Goal: Information Seeking & Learning: Check status

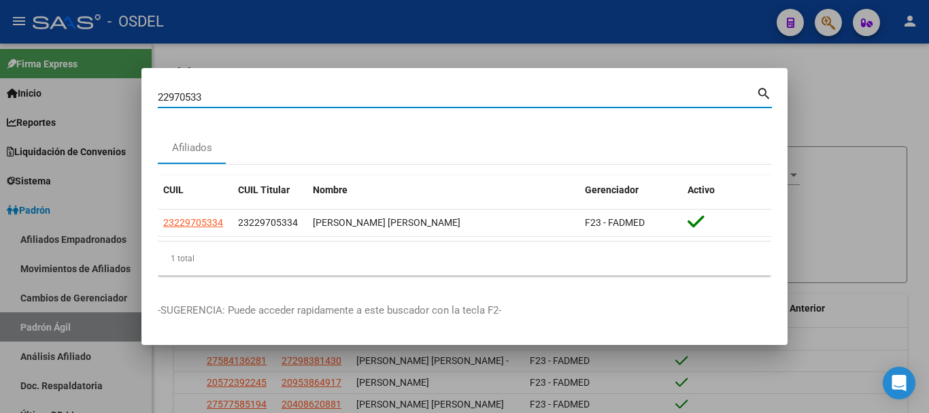
drag, startPoint x: 229, startPoint y: 93, endPoint x: 109, endPoint y: 90, distance: 120.4
click at [109, 90] on div "22970533 Buscar (apellido, dni, cuil, nro traspaso, cuit, obra social) search A…" at bounding box center [464, 206] width 929 height 413
paste input "31090729"
type input "31090729"
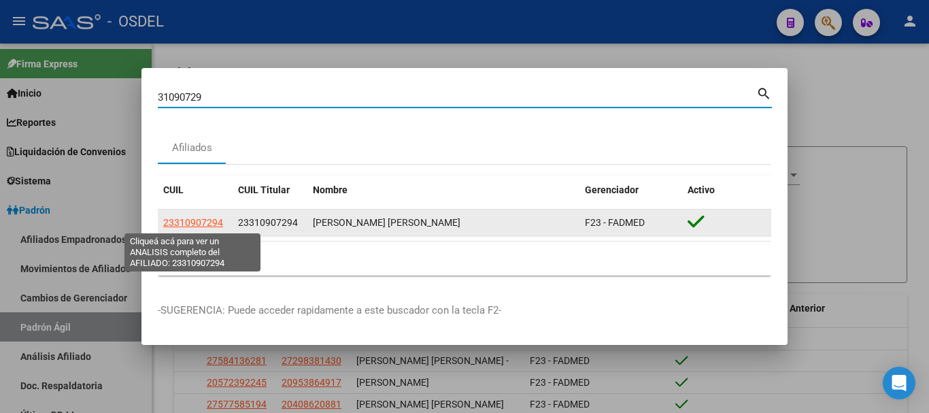
click at [177, 224] on span "23310907294" at bounding box center [193, 222] width 60 height 11
type textarea "23310907294"
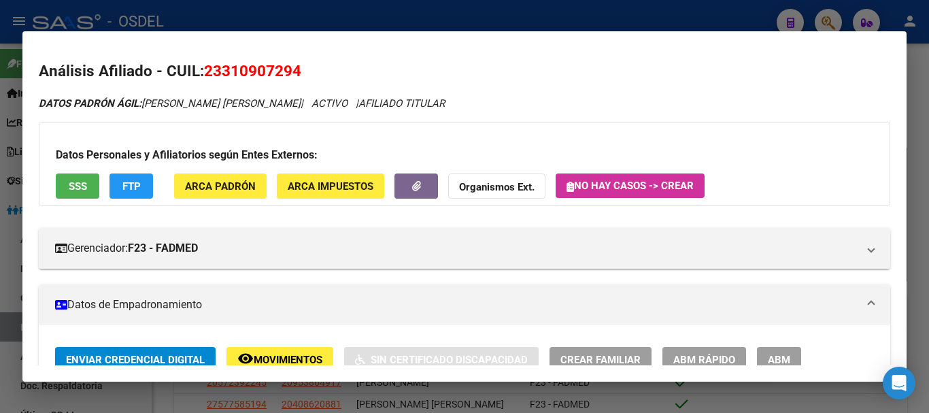
click at [84, 184] on span "SSS" at bounding box center [78, 186] width 18 height 12
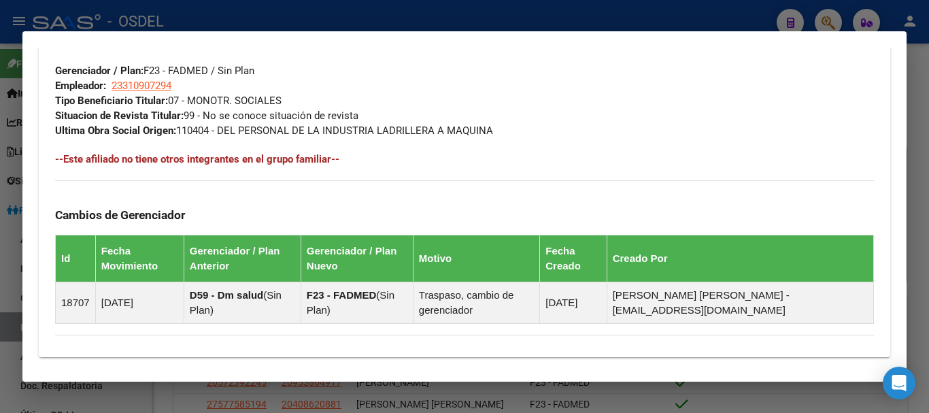
scroll to position [845, 0]
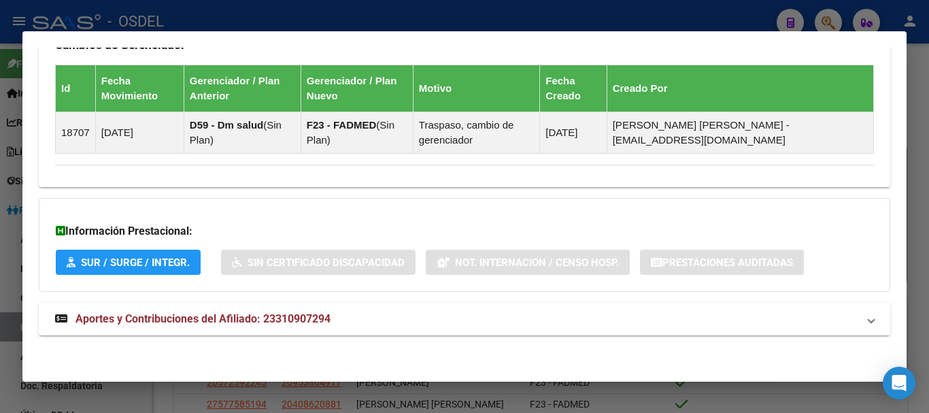
click at [243, 314] on span "Aportes y Contribuciones del Afiliado: 23310907294" at bounding box center [202, 318] width 255 height 13
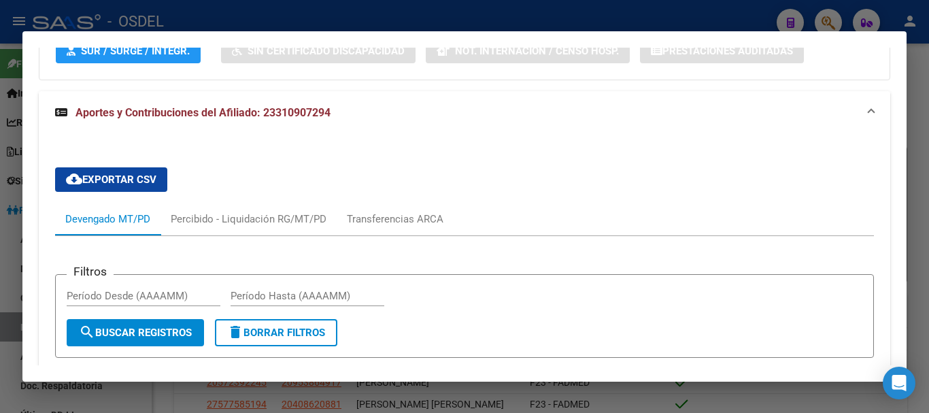
scroll to position [777, 0]
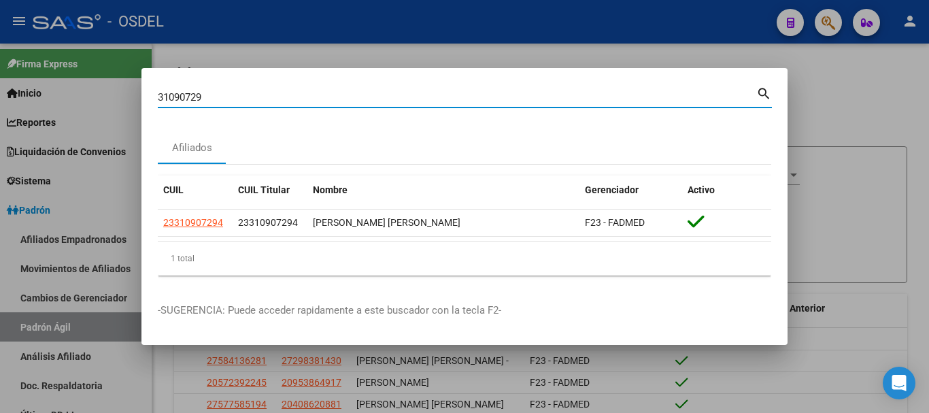
drag, startPoint x: 221, startPoint y: 100, endPoint x: 103, endPoint y: 90, distance: 118.8
click at [103, 90] on div "31090729 Buscar (apellido, dni, cuil, nro traspaso, cuit, obra social) search A…" at bounding box center [464, 206] width 929 height 413
paste input "20426748852"
type input "20426748852"
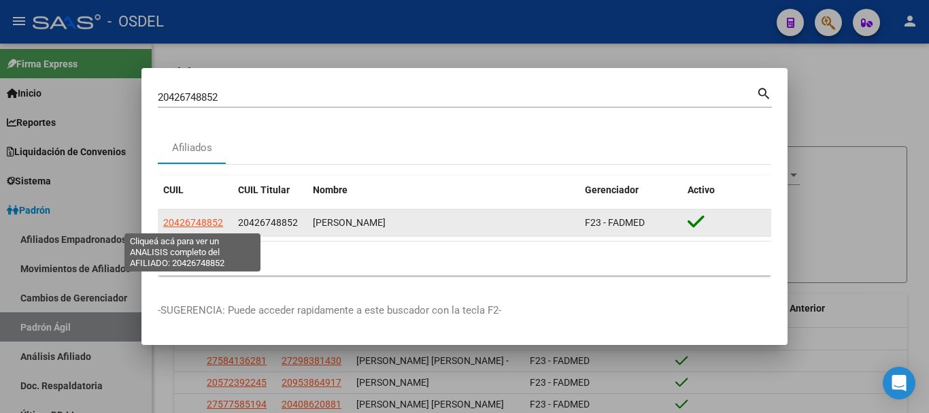
click at [188, 220] on span "20426748852" at bounding box center [193, 222] width 60 height 11
type textarea "20426748852"
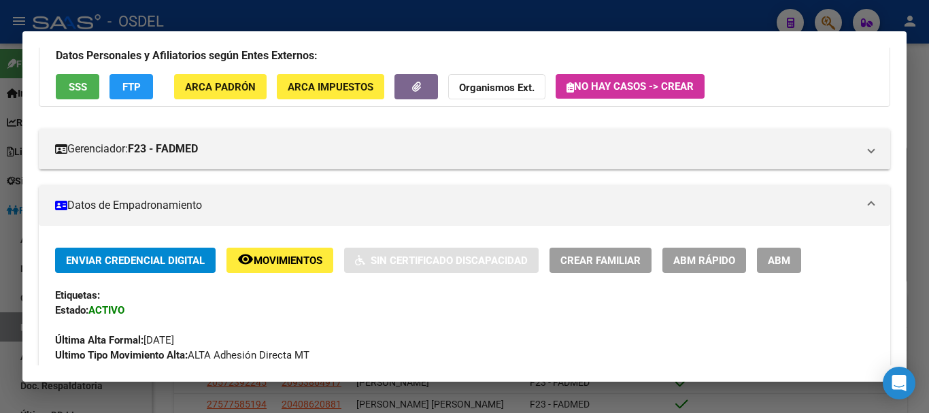
scroll to position [0, 0]
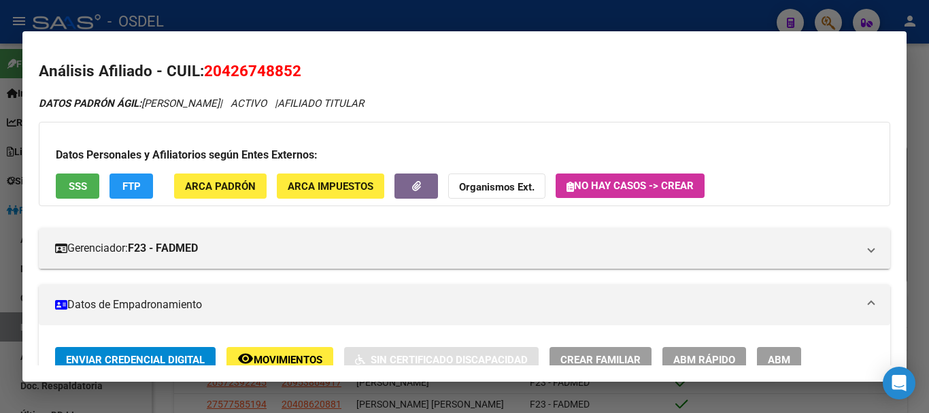
click at [86, 186] on span "SSS" at bounding box center [78, 186] width 18 height 12
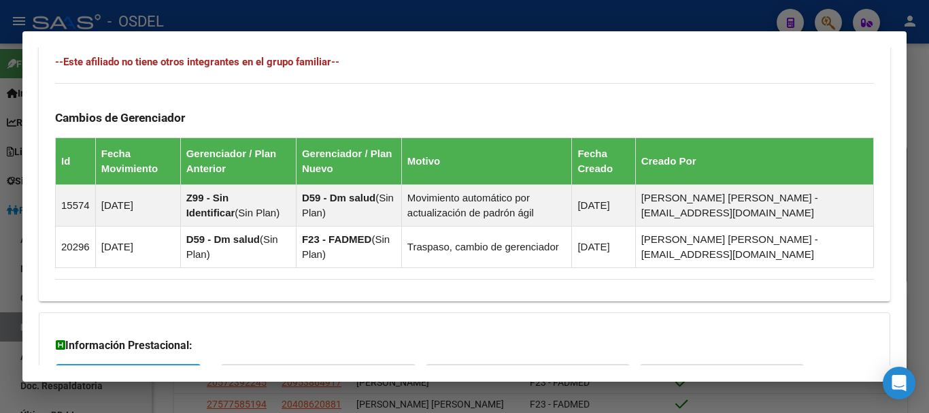
scroll to position [871, 0]
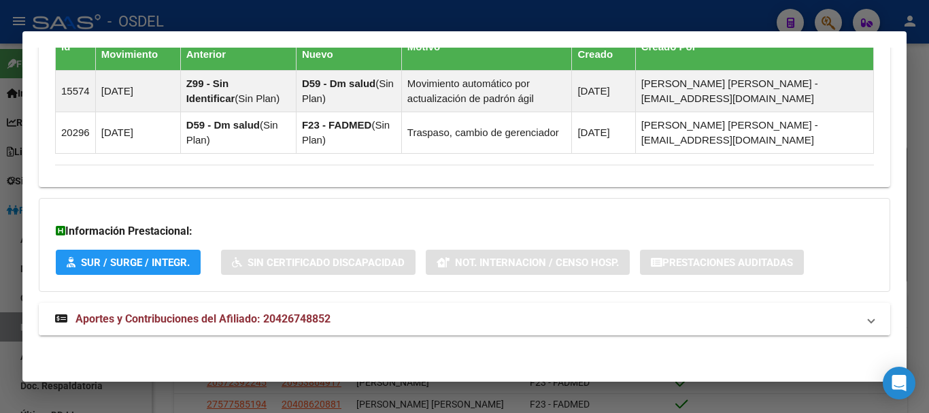
click at [259, 325] on strong "Aportes y Contribuciones del Afiliado: 20426748852" at bounding box center [192, 319] width 275 height 16
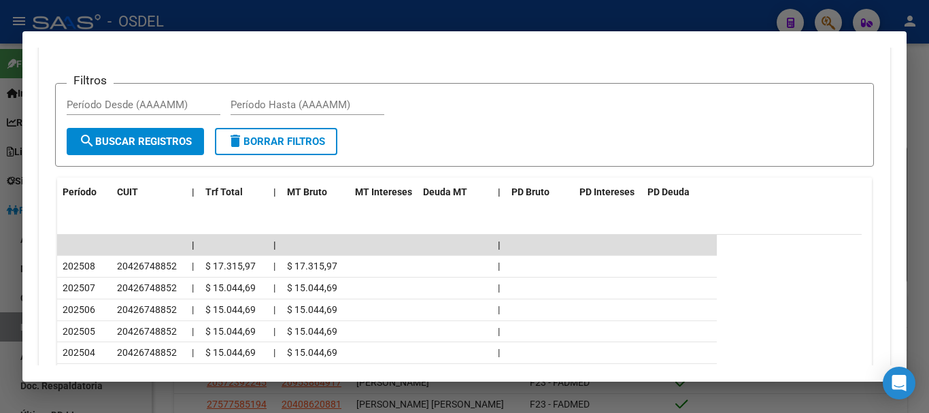
scroll to position [1279, 0]
